Goal: Information Seeking & Learning: Learn about a topic

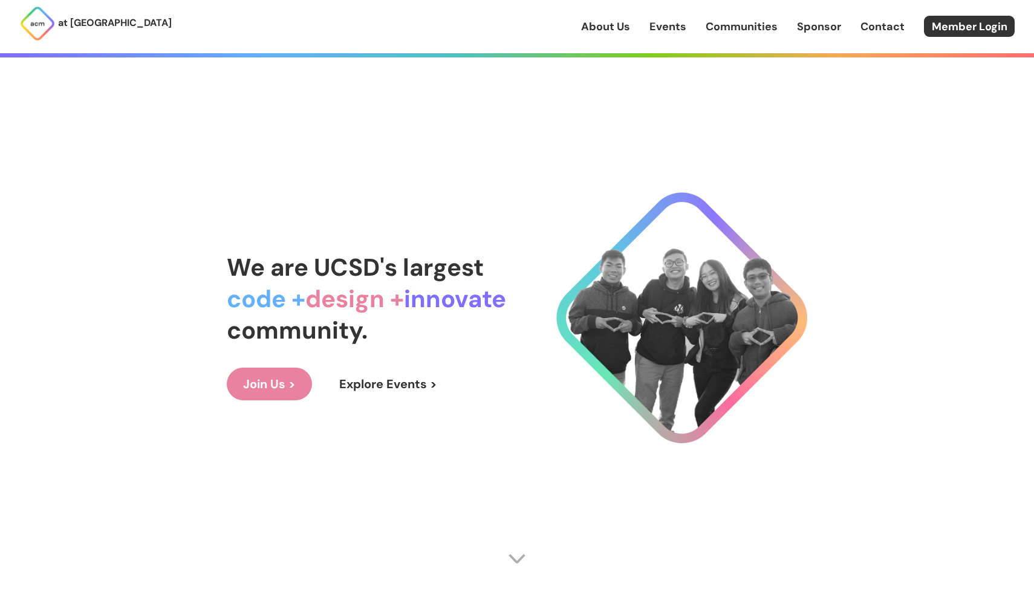
click at [659, 32] on link "Events" at bounding box center [667, 27] width 37 height 16
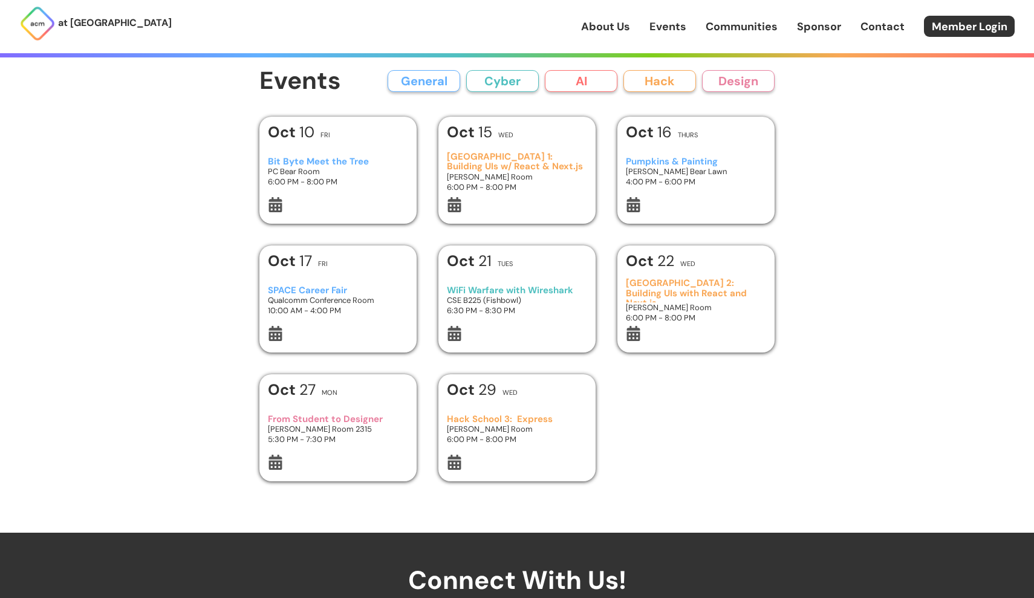
click at [532, 152] on h3 "Hack School 1: Building UIs w/ React & Next.js" at bounding box center [517, 162] width 141 height 20
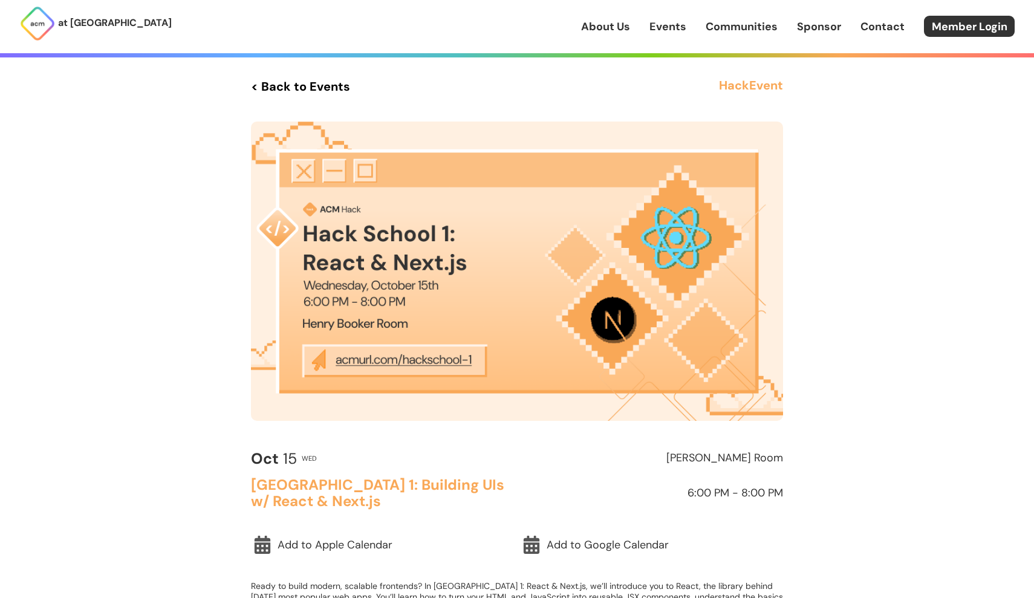
click at [433, 357] on img at bounding box center [517, 270] width 532 height 299
click at [725, 80] on h3 "Hack Event" at bounding box center [751, 87] width 64 height 22
click at [666, 24] on link "Events" at bounding box center [667, 27] width 37 height 16
